Goal: Information Seeking & Learning: Learn about a topic

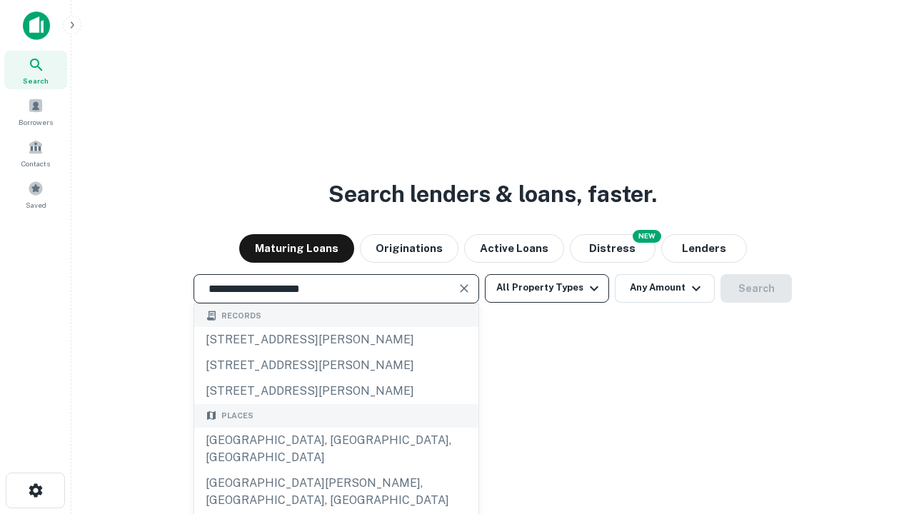
click at [336, 471] on div "[GEOGRAPHIC_DATA], [GEOGRAPHIC_DATA], [GEOGRAPHIC_DATA]" at bounding box center [336, 449] width 284 height 43
click at [547, 288] on button "All Property Types" at bounding box center [547, 288] width 124 height 29
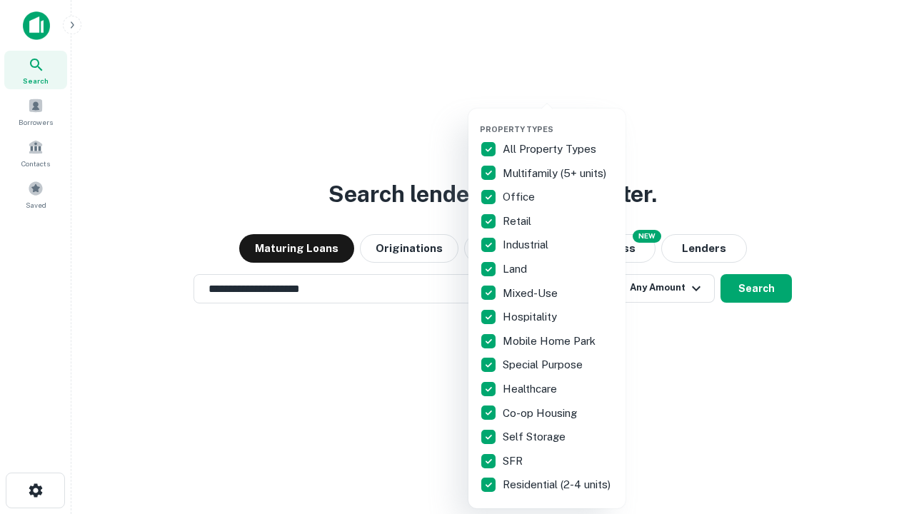
type input "**********"
click at [559, 120] on button "button" at bounding box center [558, 120] width 157 height 1
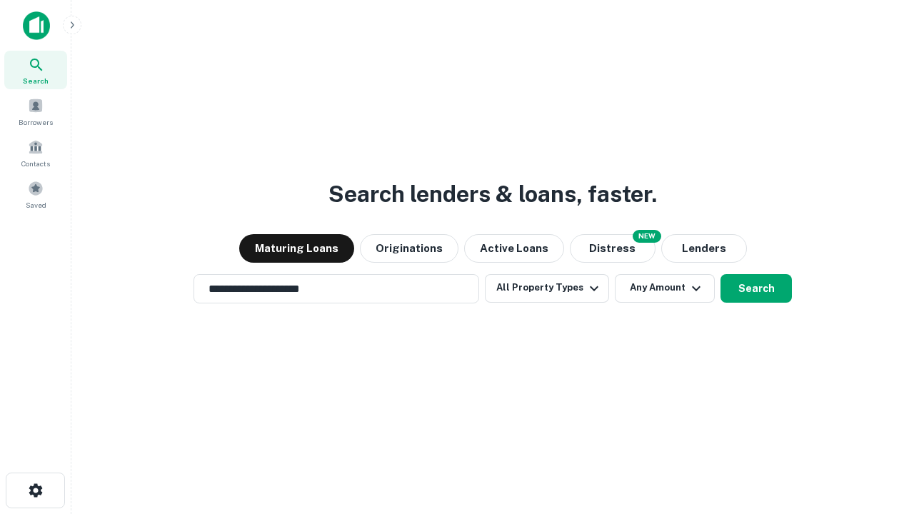
scroll to position [9, 172]
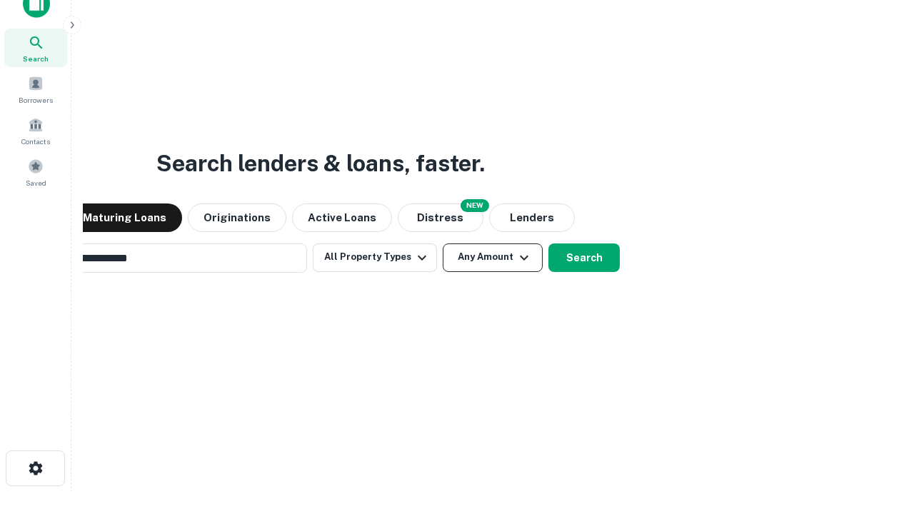
click at [443, 244] on button "Any Amount" at bounding box center [493, 258] width 100 height 29
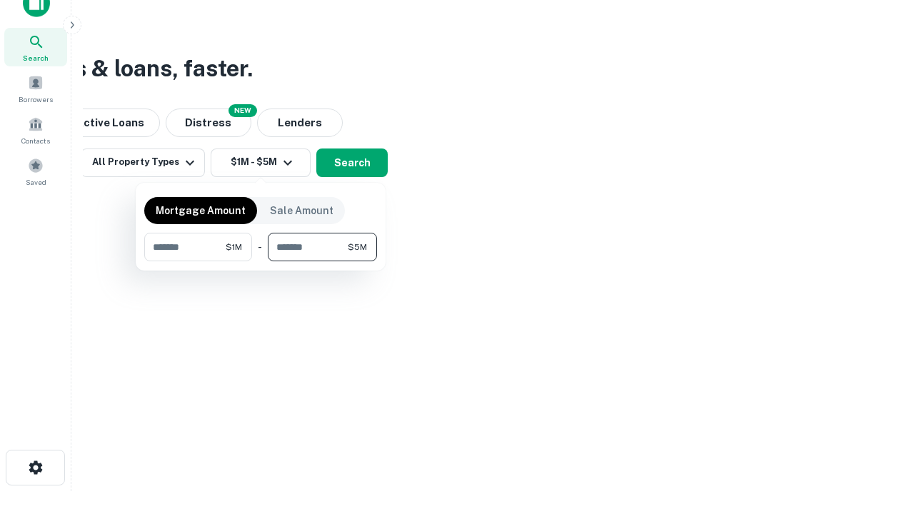
type input "*******"
click at [261, 261] on button "button" at bounding box center [260, 261] width 233 height 1
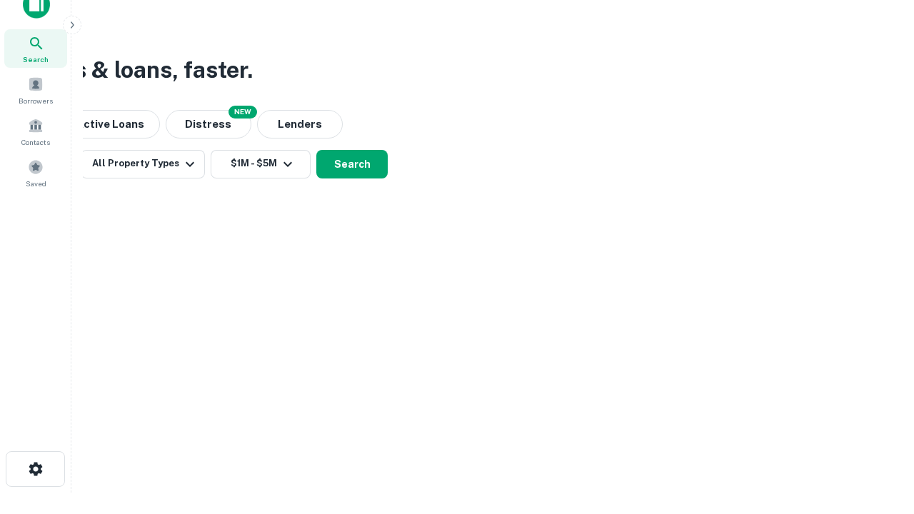
scroll to position [9, 264]
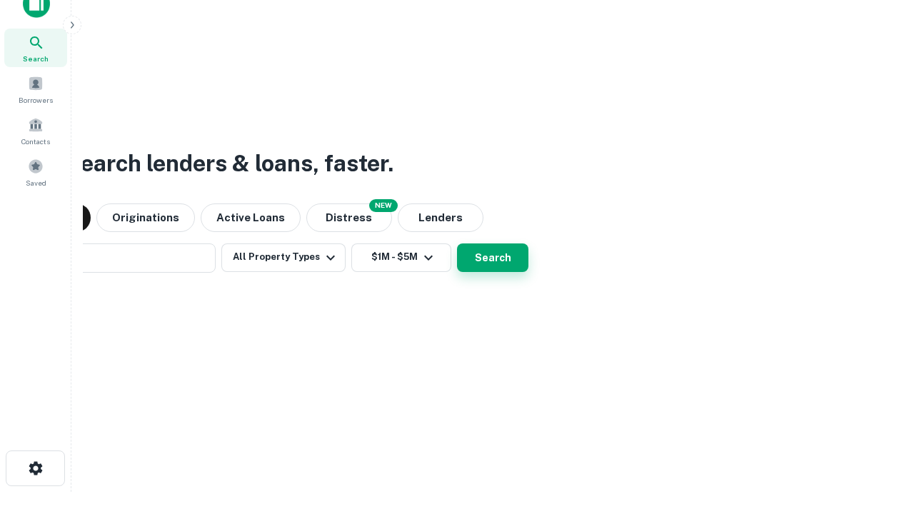
click at [457, 244] on button "Search" at bounding box center [492, 258] width 71 height 29
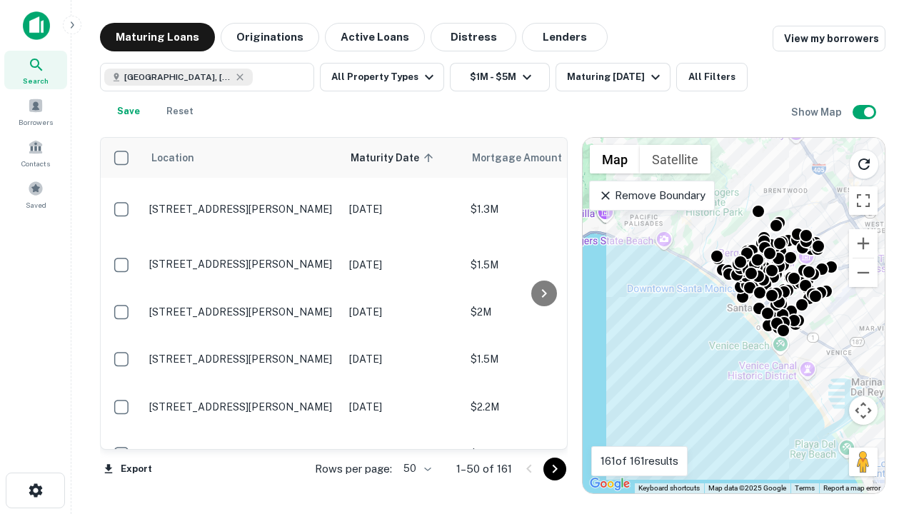
click at [415, 469] on body "Search Borrowers Contacts Saved Maturing Loans Originations Active Loans Distre…" at bounding box center [457, 257] width 914 height 514
click at [416, 433] on li "25" at bounding box center [415, 433] width 41 height 26
